Goal: Task Accomplishment & Management: Manage account settings

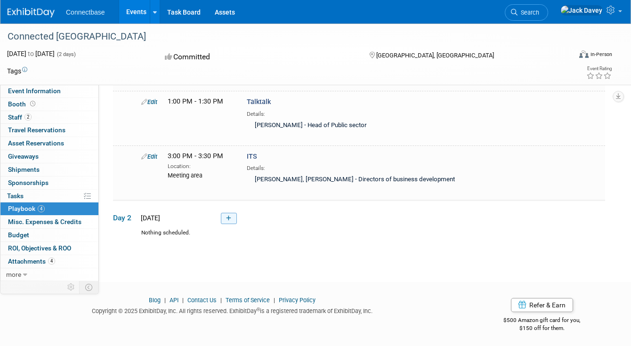
click at [228, 216] on icon at bounding box center [228, 219] width 5 height 6
select select "5a309a58-1caa-4a1e-b031-5fcebf7888a3"
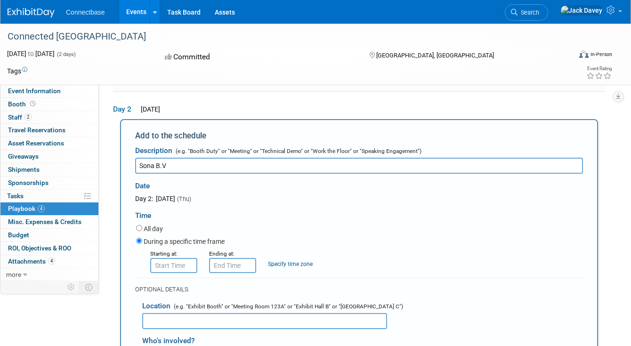
scroll to position [295, 0]
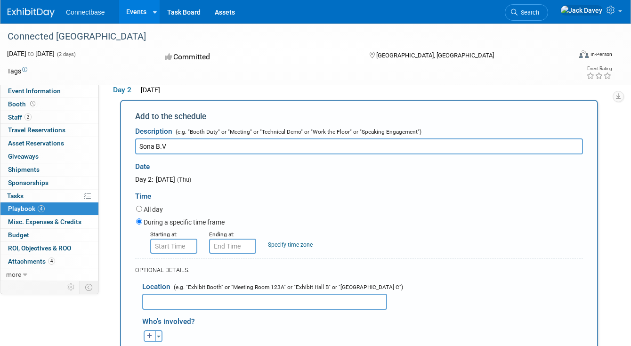
type input "Sona B.V"
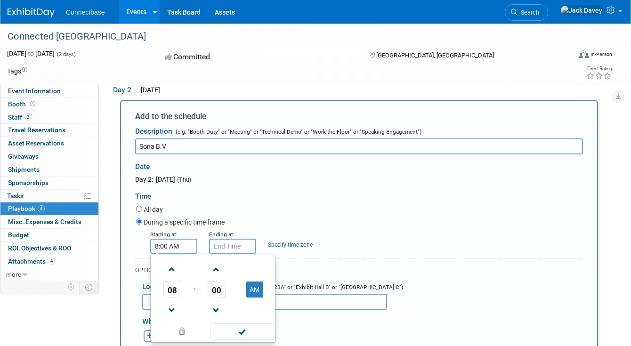
click at [193, 239] on input "8:00 AM" at bounding box center [173, 246] width 47 height 15
click at [259, 291] on button "AM" at bounding box center [254, 290] width 17 height 16
click at [174, 272] on span at bounding box center [172, 269] width 16 height 16
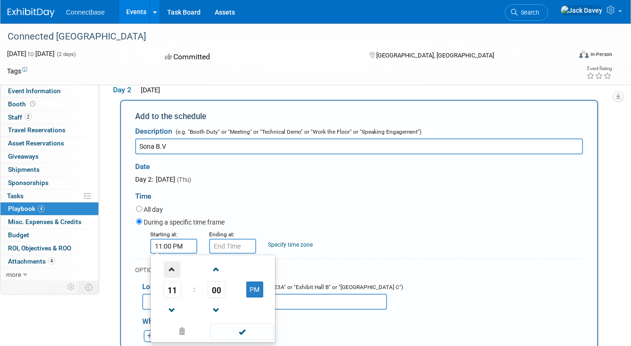
click at [174, 272] on span at bounding box center [172, 269] width 16 height 16
click at [252, 291] on button "AM" at bounding box center [254, 290] width 17 height 16
type input "12:00 PM"
drag, startPoint x: 244, startPoint y: 333, endPoint x: 239, endPoint y: 273, distance: 60.5
click at [244, 333] on span at bounding box center [242, 332] width 64 height 16
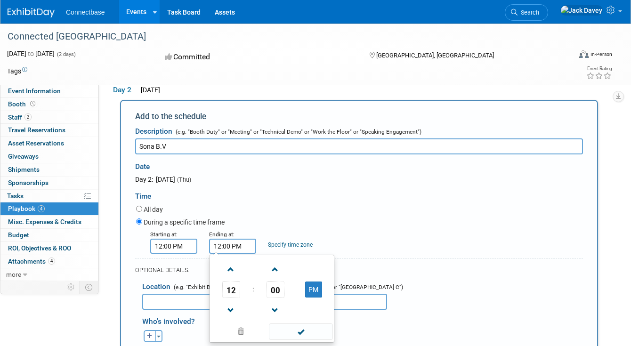
click at [234, 243] on input "12:00 PM" at bounding box center [232, 246] width 47 height 15
click at [271, 288] on span "00" at bounding box center [276, 289] width 18 height 17
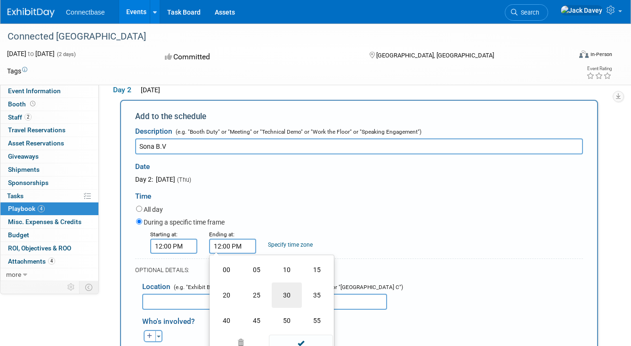
drag, startPoint x: 280, startPoint y: 295, endPoint x: 287, endPoint y: 337, distance: 42.1
click at [280, 295] on td "30" at bounding box center [287, 295] width 30 height 25
type input "12:30 PM"
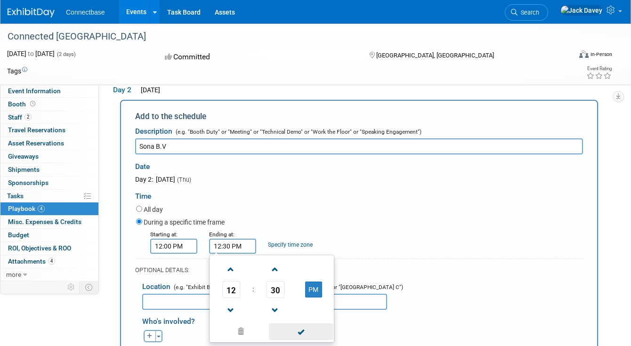
click at [298, 325] on span at bounding box center [301, 332] width 64 height 16
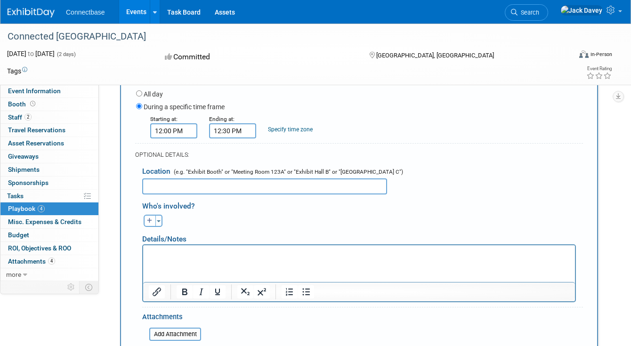
scroll to position [413, 0]
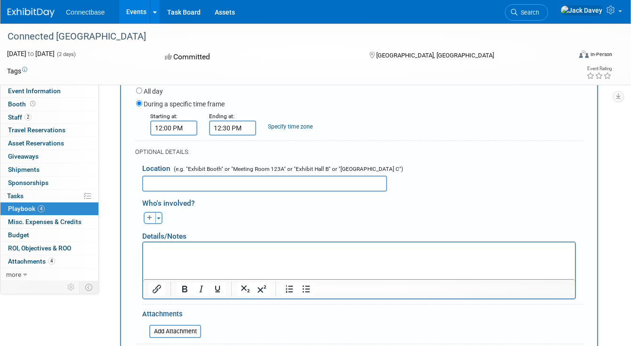
click at [147, 217] on icon "button" at bounding box center [150, 218] width 6 height 6
select select
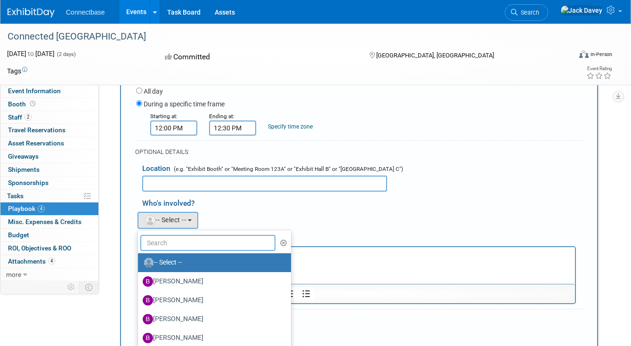
click at [179, 241] on input "text" at bounding box center [207, 243] width 135 height 16
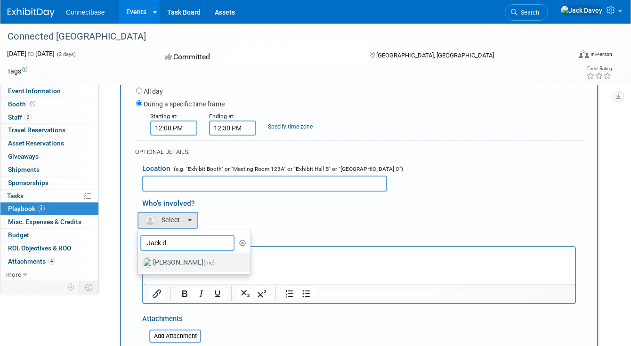
type input "Jack d"
click at [179, 261] on label "Jack Davey (me)" at bounding box center [192, 262] width 98 height 15
click at [139, 261] on input "Jack Davey (me)" at bounding box center [136, 262] width 6 height 6
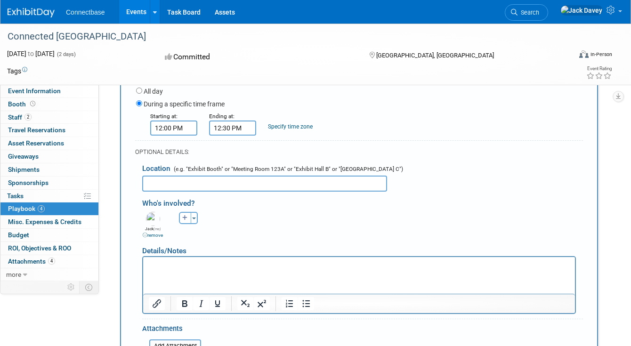
click at [181, 262] on p "Rich Text Area. Press ALT-0 for help." at bounding box center [359, 265] width 421 height 9
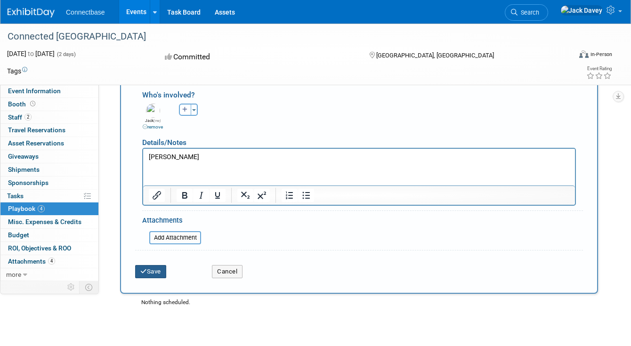
click at [143, 271] on icon "submit" at bounding box center [143, 272] width 7 height 6
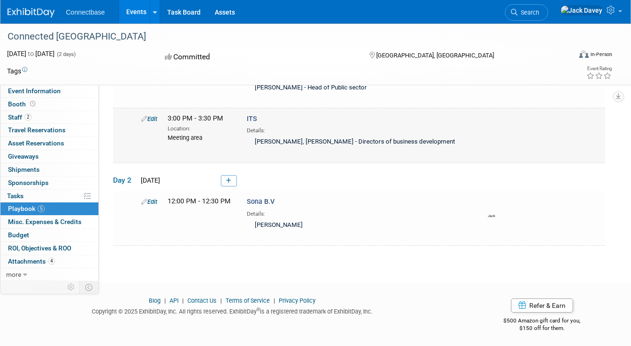
scroll to position [0, 0]
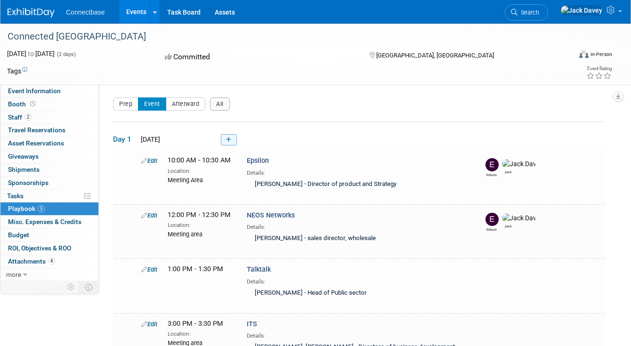
click at [229, 139] on icon at bounding box center [228, 140] width 5 height 6
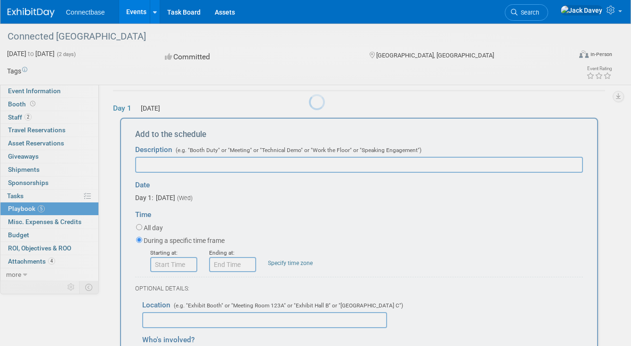
scroll to position [31, 0]
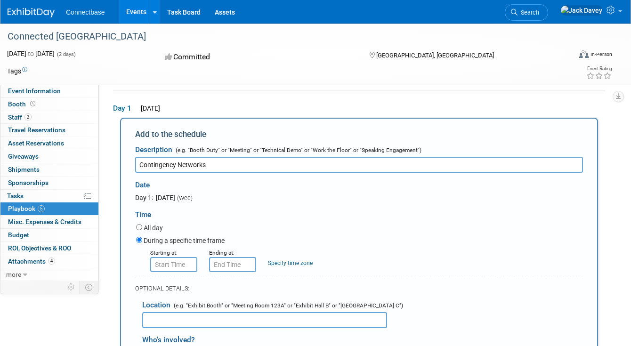
type input "Contingency Networks"
click at [187, 265] on input "8:00 AM" at bounding box center [173, 264] width 47 height 15
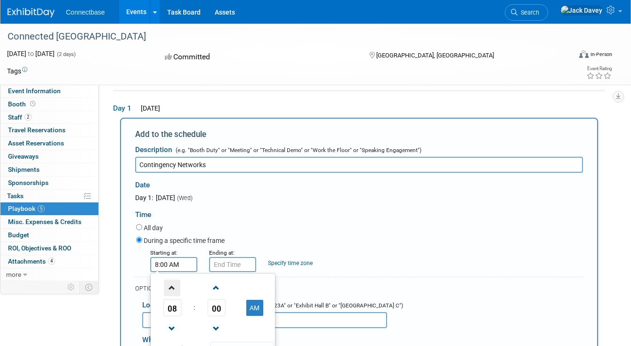
click at [171, 288] on span at bounding box center [172, 288] width 16 height 16
type input "10:00 AM"
click at [228, 277] on td at bounding box center [216, 288] width 39 height 24
click at [228, 262] on input "10:00 AM" at bounding box center [232, 264] width 47 height 15
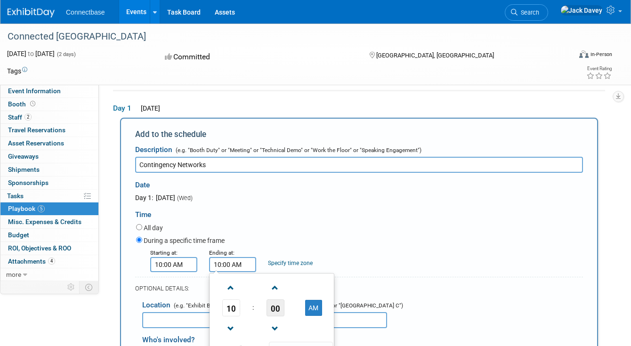
click at [275, 300] on span "00" at bounding box center [276, 308] width 18 height 17
click at [289, 313] on td "30" at bounding box center [287, 313] width 30 height 25
type input "10:30 AM"
click at [307, 198] on div "Day 1: September 24, 2025 (Wed)" at bounding box center [224, 197] width 179 height 9
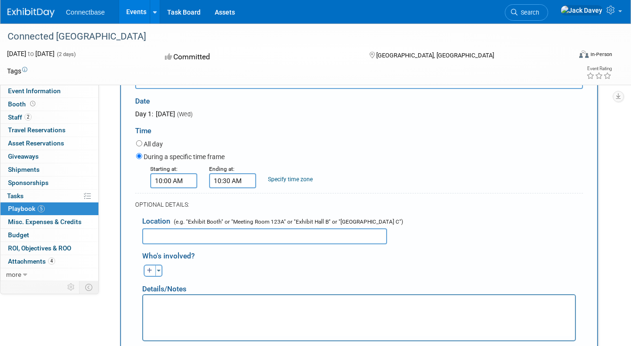
scroll to position [162, 0]
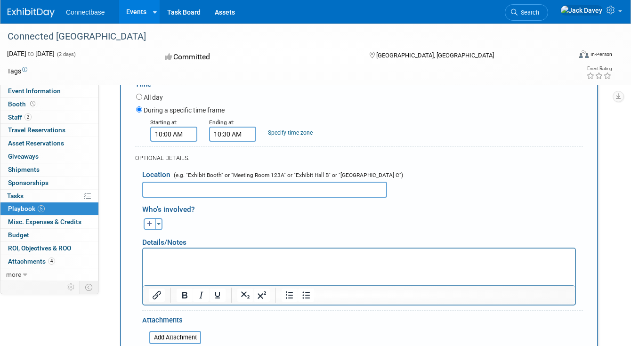
click at [276, 198] on div "Who's involved? Ben remove Brian remove Brian remove" at bounding box center [362, 214] width 441 height 33
click at [276, 190] on input "text" at bounding box center [264, 190] width 245 height 16
type input "C"
type input "Meeting Area"
click at [255, 258] on p "Rich Text Area. Press ALT-0 for help." at bounding box center [359, 256] width 421 height 9
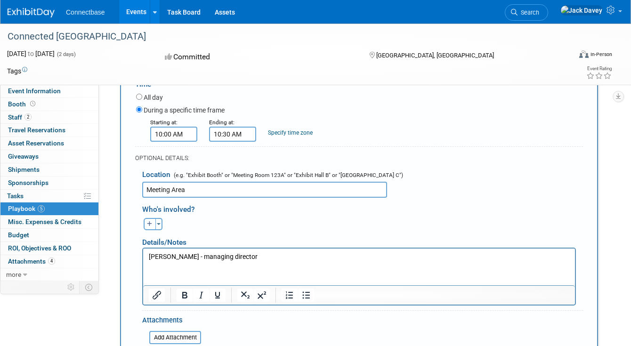
click at [145, 229] on button "button" at bounding box center [150, 224] width 12 height 12
select select
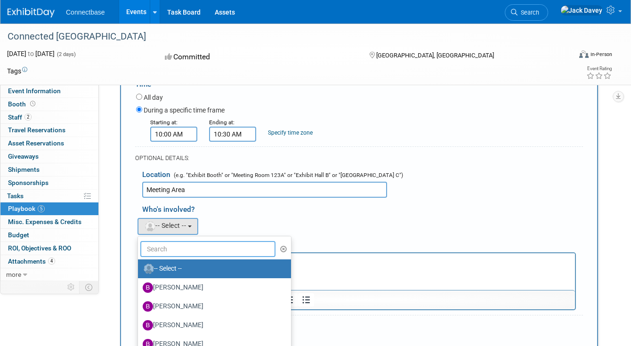
click at [163, 248] on input "text" at bounding box center [207, 249] width 135 height 16
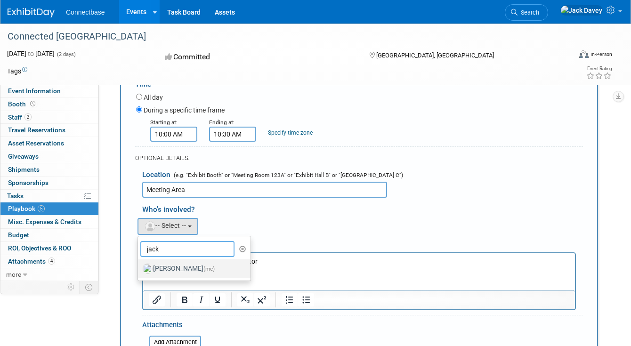
type input "jack"
click at [165, 265] on label "Jack Davey (me)" at bounding box center [192, 268] width 98 height 15
click at [139, 265] on input "Jack Davey (me)" at bounding box center [136, 268] width 6 height 6
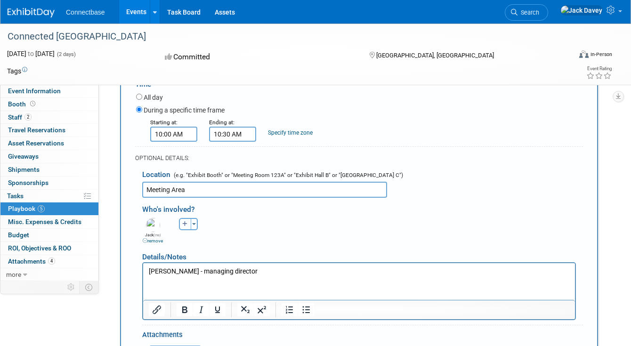
click at [182, 223] on icon "button" at bounding box center [185, 224] width 6 height 6
select select
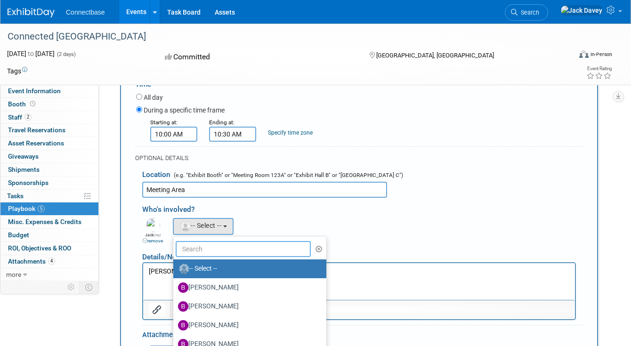
click at [186, 249] on input "text" at bounding box center [243, 249] width 135 height 16
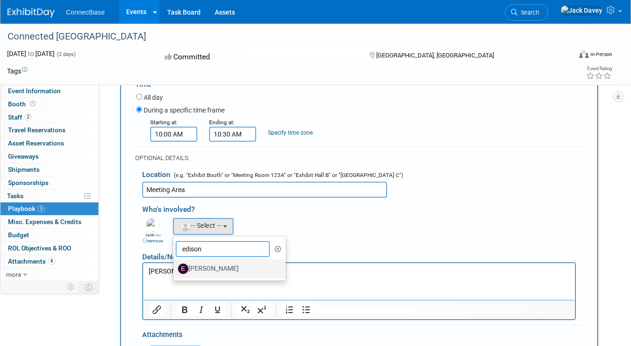
type input "edison"
click at [192, 264] on label "Edison Smith-Stubbs" at bounding box center [227, 268] width 98 height 15
click at [175, 265] on input "Edison Smith-Stubbs" at bounding box center [172, 268] width 6 height 6
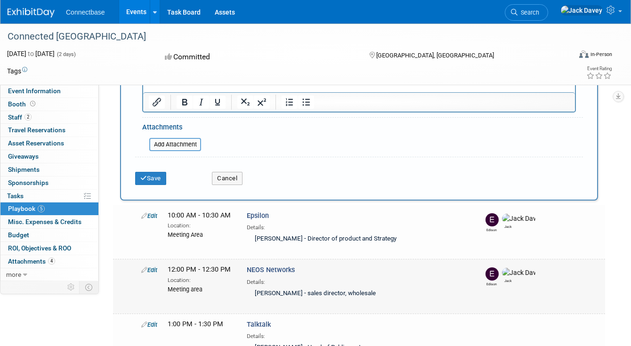
scroll to position [381, 0]
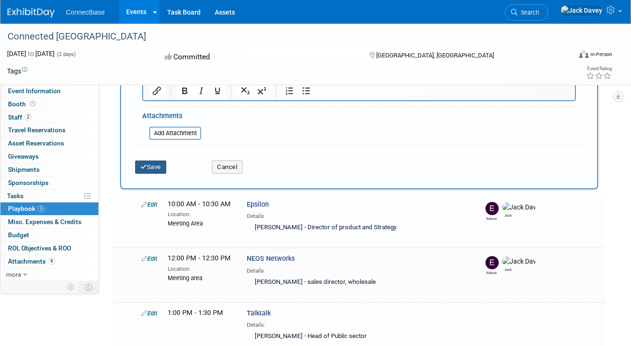
click at [154, 168] on button "Save" at bounding box center [150, 167] width 31 height 13
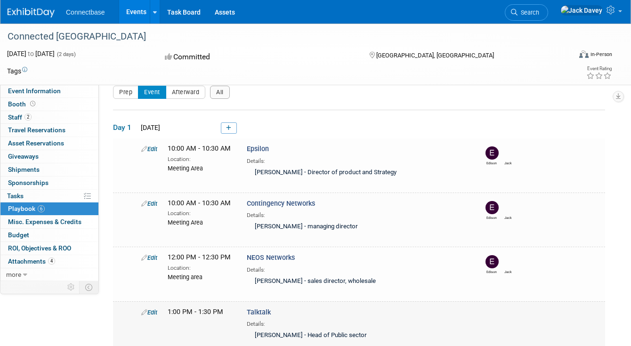
scroll to position [0, 0]
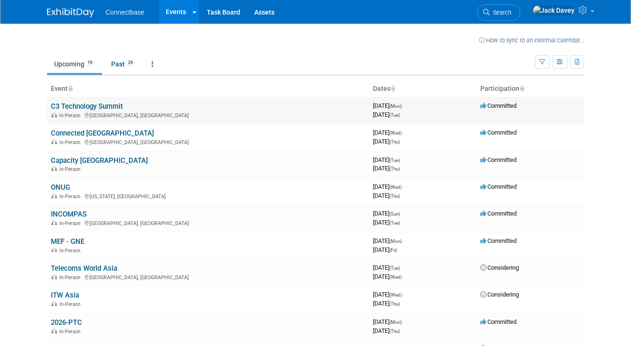
click at [90, 107] on link "C3 Technology Summit" at bounding box center [87, 106] width 72 height 8
click at [66, 161] on link "Capacity [GEOGRAPHIC_DATA]" at bounding box center [99, 160] width 97 height 8
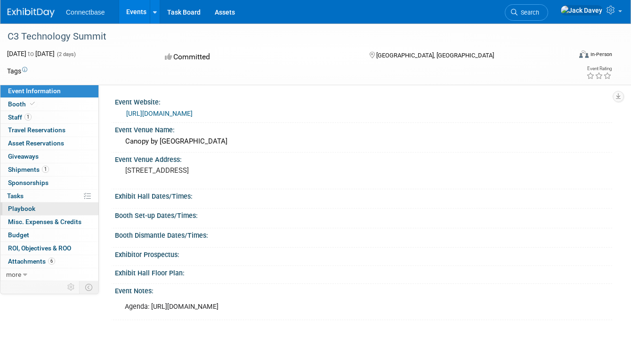
click at [58, 204] on link "0 Playbook 0" at bounding box center [49, 209] width 98 height 13
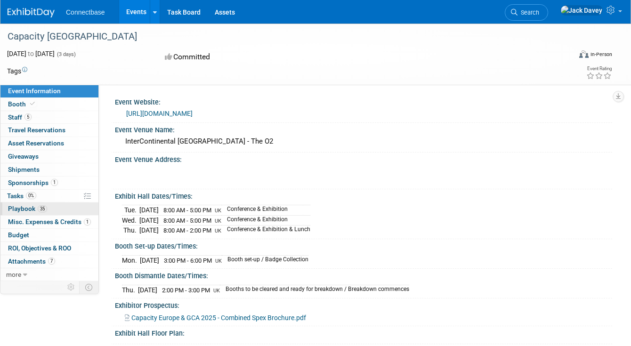
click at [50, 210] on link "35 Playbook 35" at bounding box center [49, 209] width 98 height 13
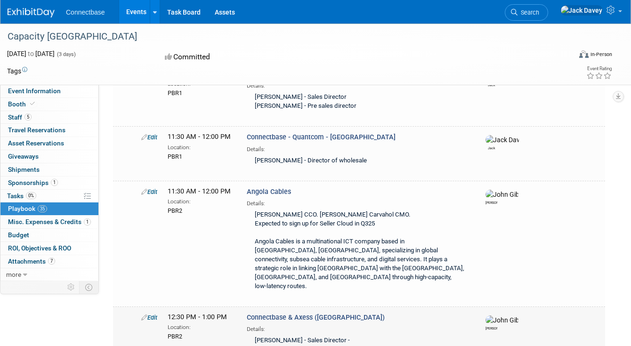
scroll to position [561, 0]
